Goal: Transaction & Acquisition: Purchase product/service

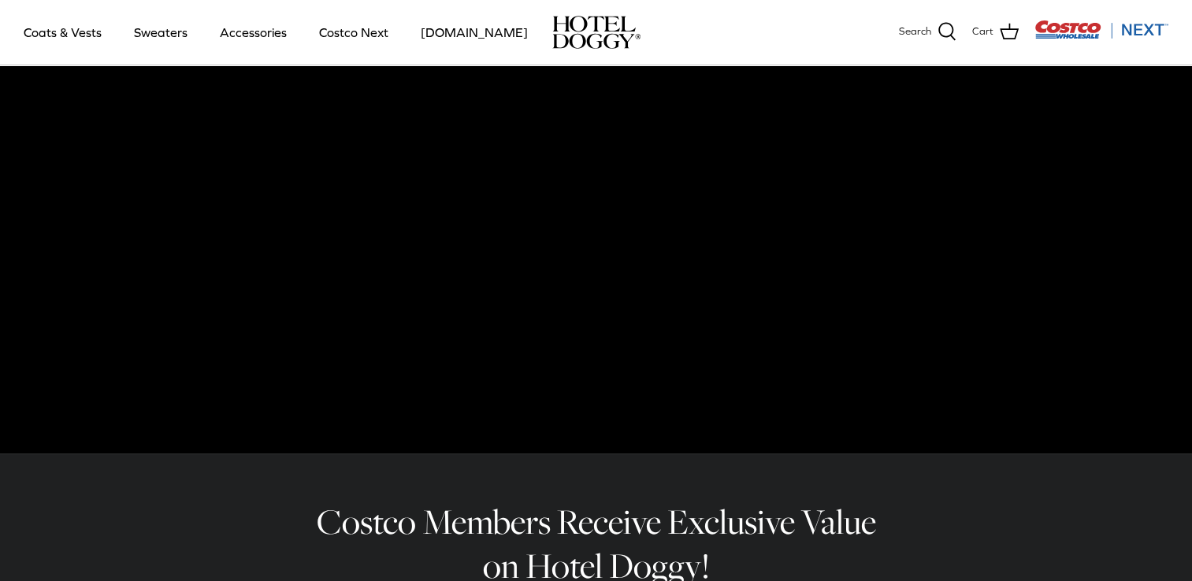
scroll to position [124, 0]
click at [259, 33] on link "Accessories" at bounding box center [253, 33] width 95 height 54
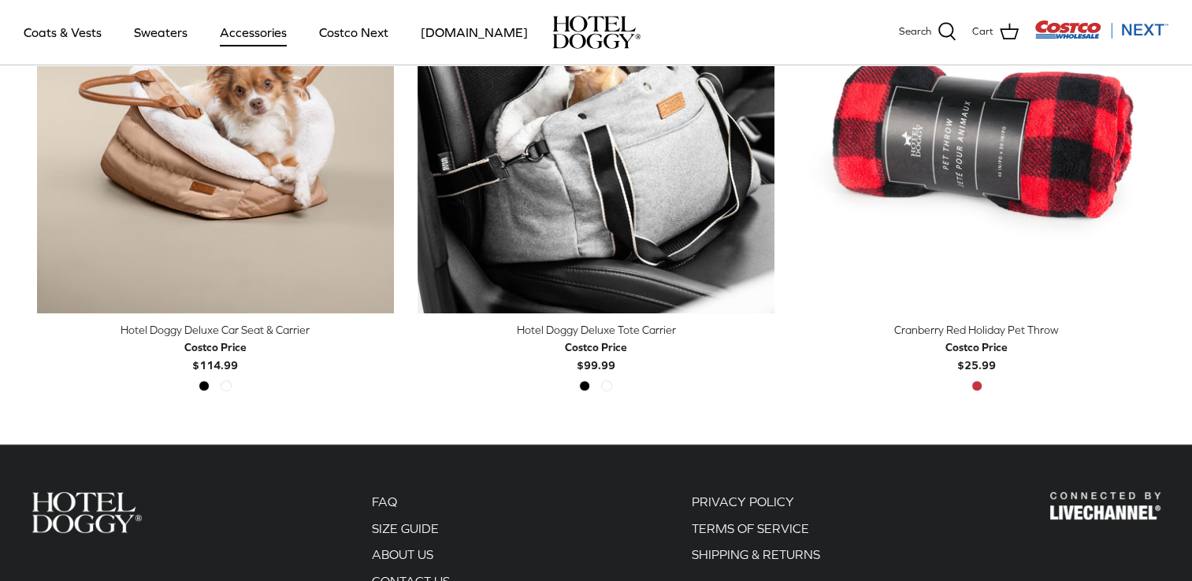
scroll to position [529, 0]
click at [1126, 254] on img "Cranberry Red Holiday Pet Throw" at bounding box center [976, 135] width 357 height 357
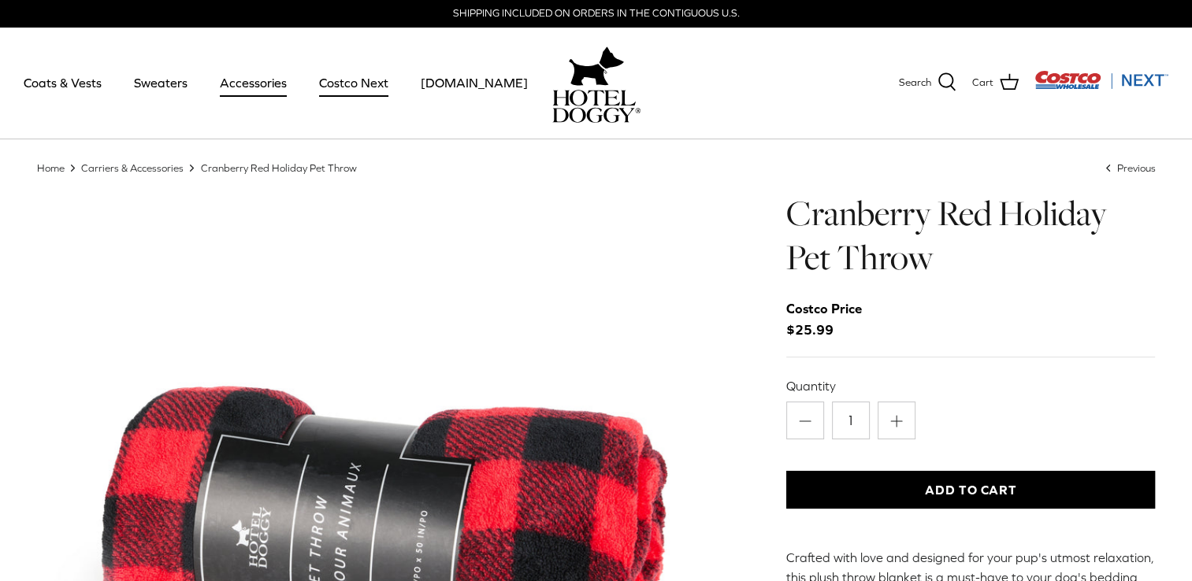
click at [361, 98] on link "Costco Next" at bounding box center [354, 83] width 98 height 54
